Goal: Transaction & Acquisition: Purchase product/service

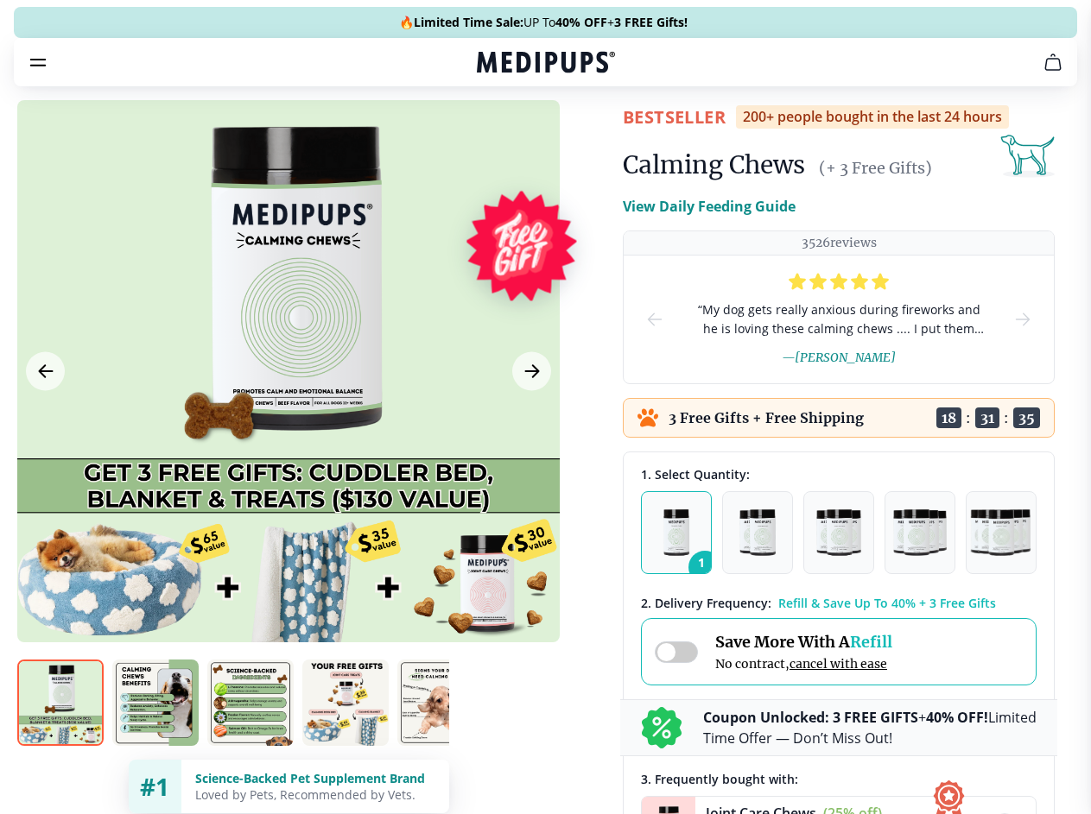
click at [497, 138] on span "Supplements" at bounding box center [540, 146] width 86 height 17
click at [585, 136] on icon "button" at bounding box center [595, 146] width 21 height 21
click at [1042, 73] on icon "cart" at bounding box center [1052, 62] width 21 height 21
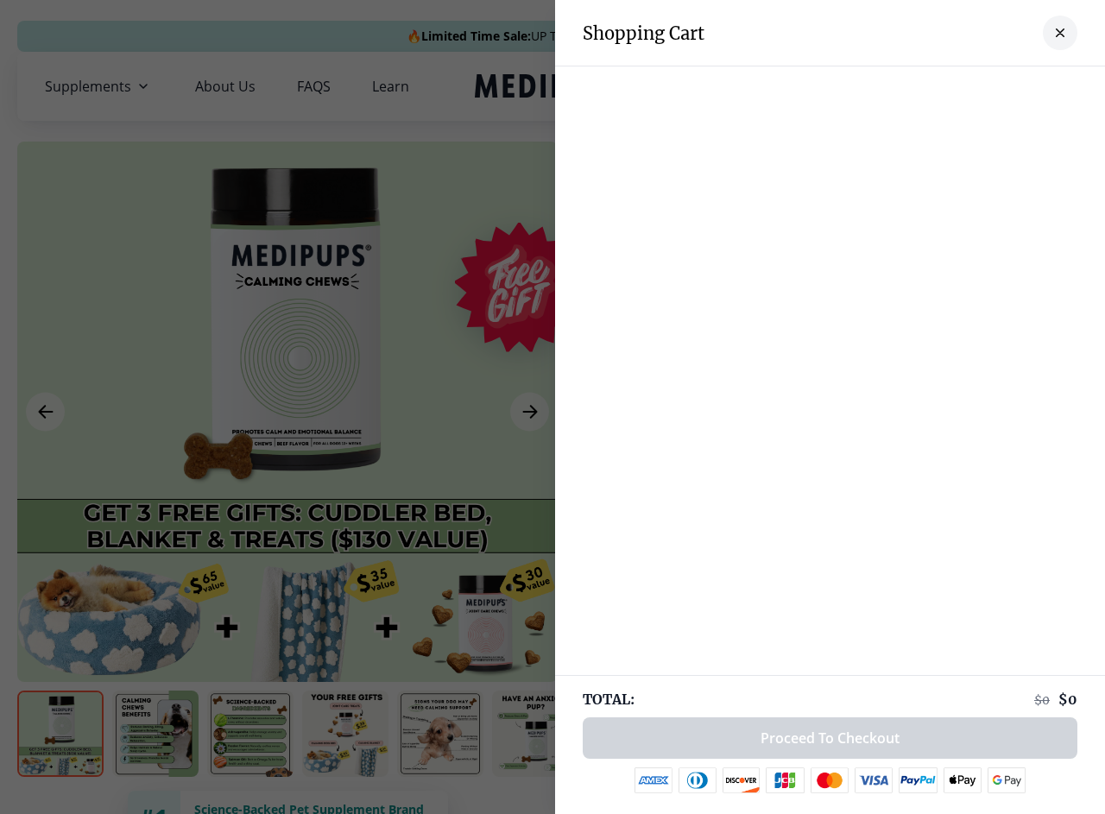
click at [839, 86] on div at bounding box center [830, 83] width 550 height 35
click at [975, 86] on div at bounding box center [830, 83] width 550 height 35
click at [1032, 86] on div at bounding box center [830, 83] width 550 height 35
click at [288, 412] on div at bounding box center [552, 407] width 1105 height 814
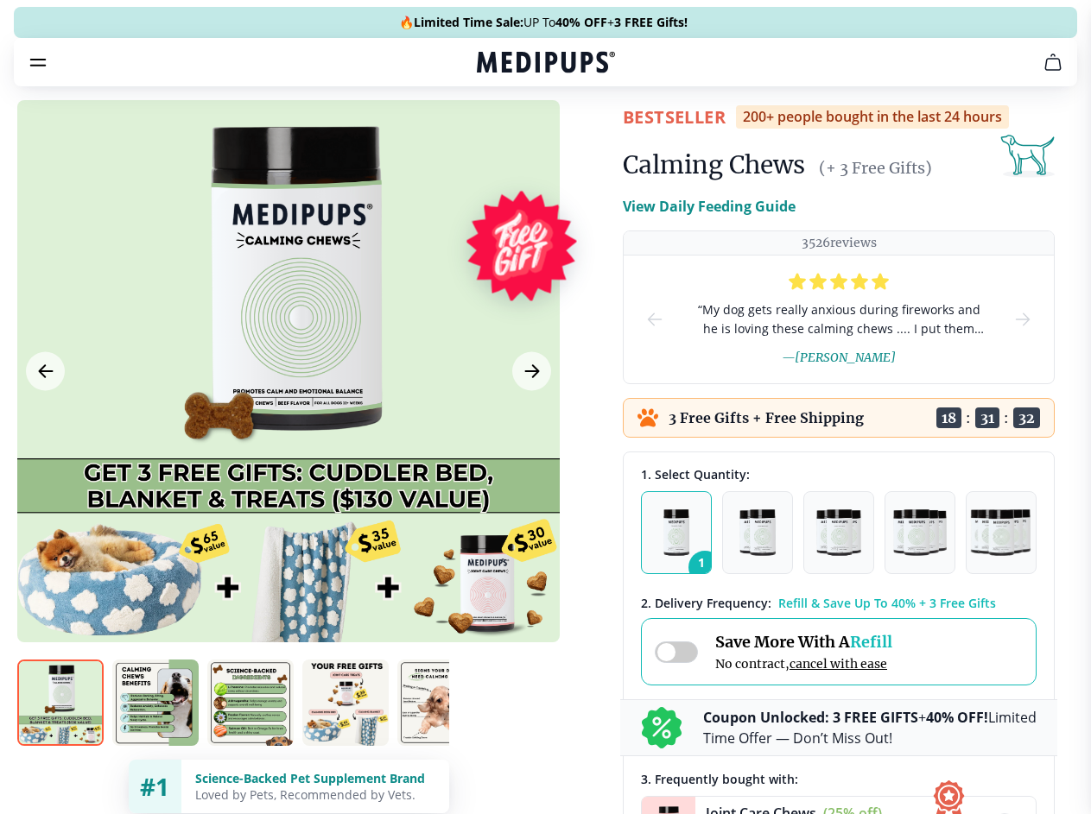
click at [45, 377] on icon "Previous Image" at bounding box center [45, 371] width 13 height 12
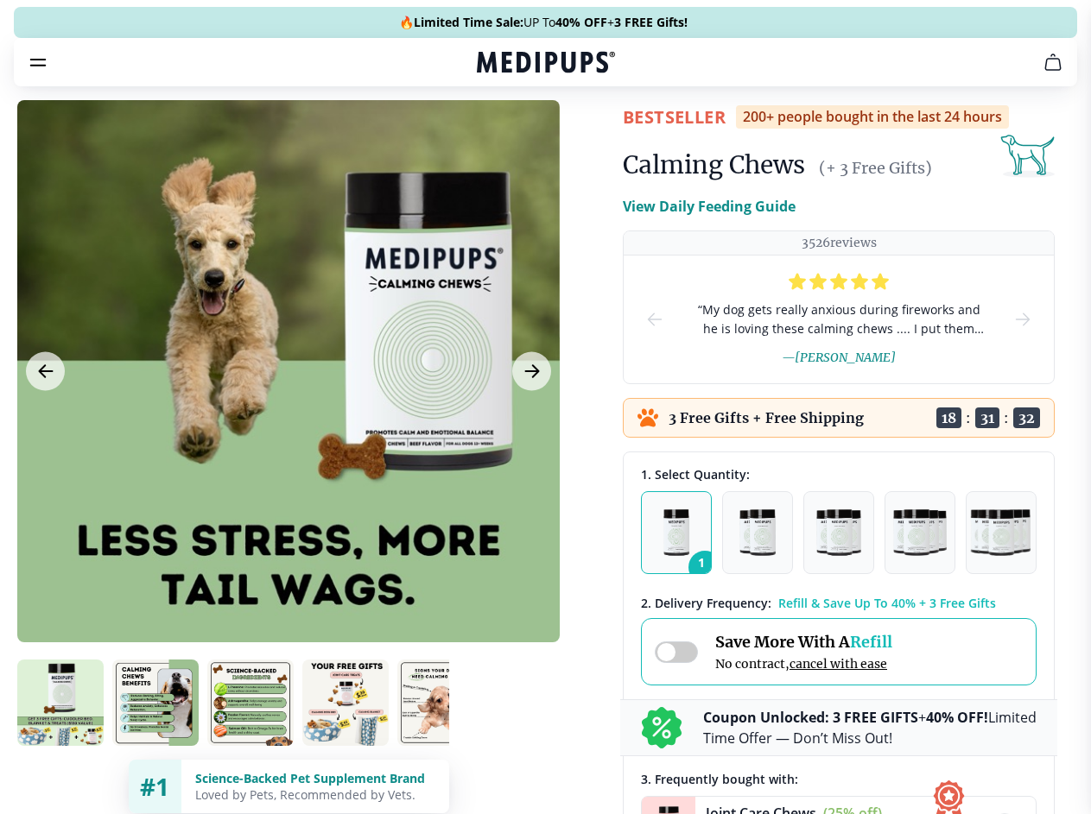
click at [529, 377] on icon "Next Image" at bounding box center [531, 371] width 13 height 12
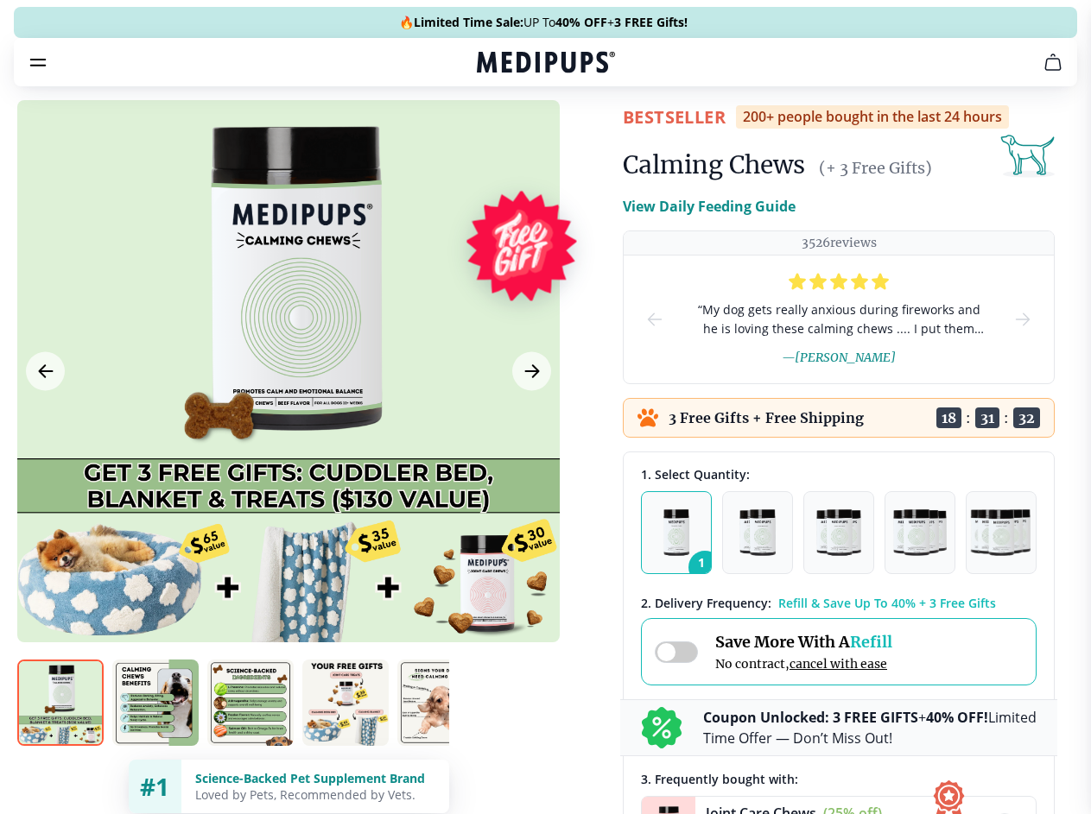
click at [60, 734] on img at bounding box center [60, 703] width 86 height 86
